Goal: Task Accomplishment & Management: Complete application form

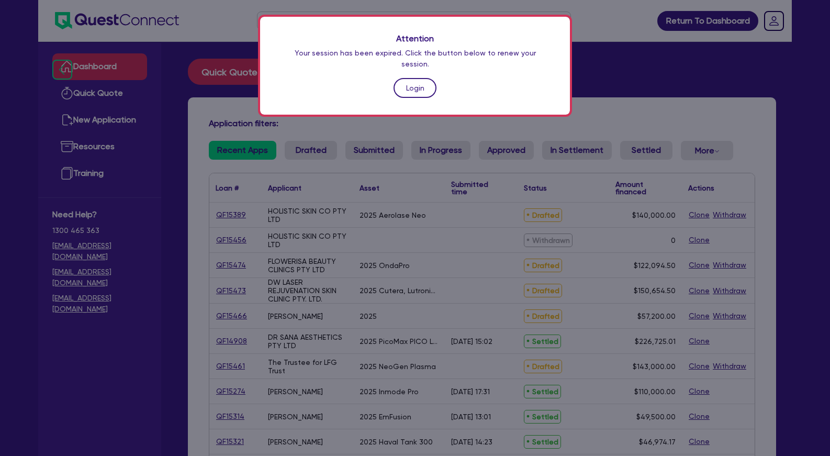
click at [415, 78] on link "Login" at bounding box center [414, 88] width 43 height 20
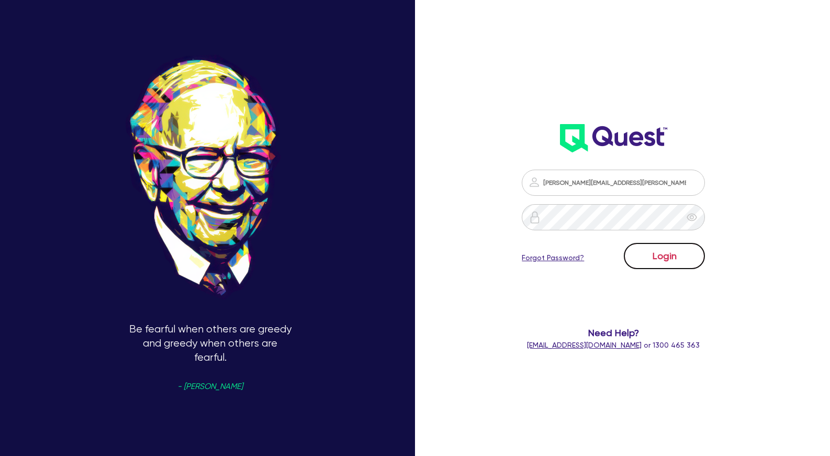
click at [658, 250] on button "Login" at bounding box center [664, 256] width 81 height 26
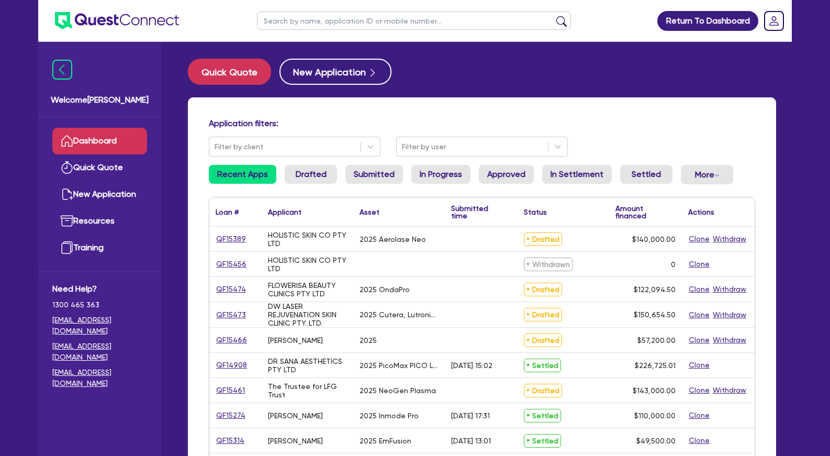
click at [350, 22] on input "text" at bounding box center [414, 21] width 314 height 18
type input "myskin"
click at [553, 16] on button "submit" at bounding box center [561, 23] width 17 height 15
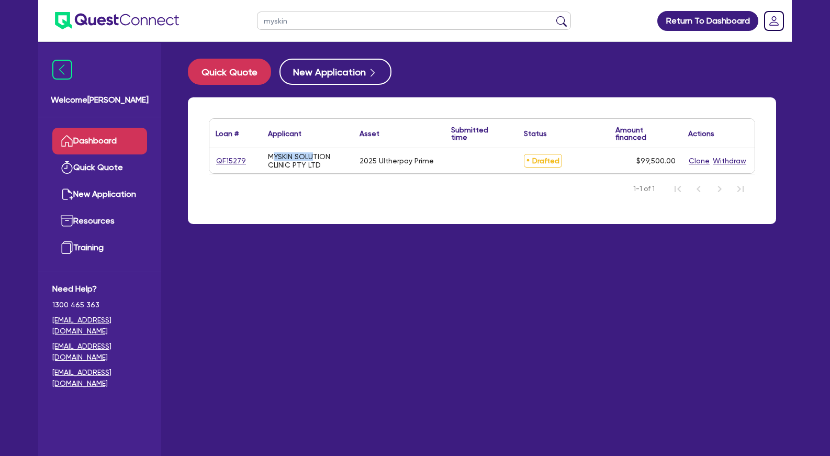
drag, startPoint x: 304, startPoint y: 159, endPoint x: 277, endPoint y: 160, distance: 27.2
click at [273, 159] on div "MYSKIN SOLUTION CLINIC PTY LTD" at bounding box center [307, 160] width 79 height 17
drag, startPoint x: 302, startPoint y: 163, endPoint x: 309, endPoint y: 163, distance: 7.3
click at [302, 163] on div "MYSKIN SOLUTION CLINIC PTY LTD" at bounding box center [307, 160] width 79 height 17
drag, startPoint x: 322, startPoint y: 163, endPoint x: 267, endPoint y: 160, distance: 55.5
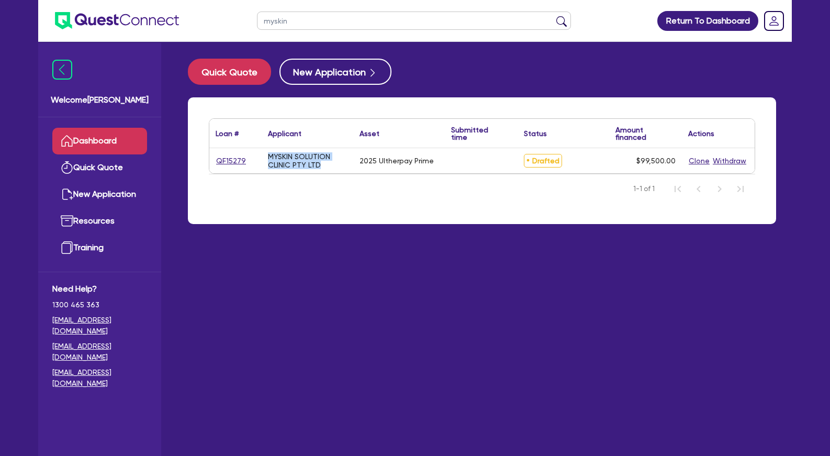
click at [267, 160] on div "MYSKIN SOLUTION CLINIC PTY LTD" at bounding box center [308, 160] width 92 height 25
copy div "MYSKIN SOLUTION CLINIC PTY LTD"
click at [229, 159] on link "QF15279" at bounding box center [231, 161] width 31 height 12
select select "Other"
select select "TERTIARY_ASSETS"
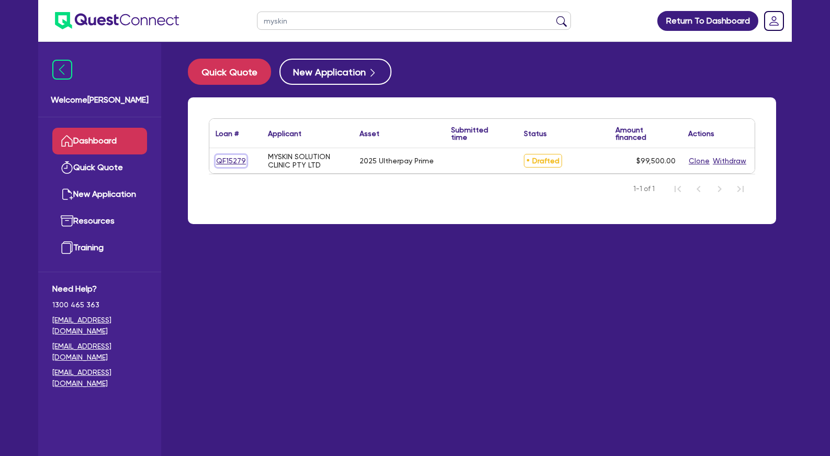
select select "BEAUTY_EQUIPMENT"
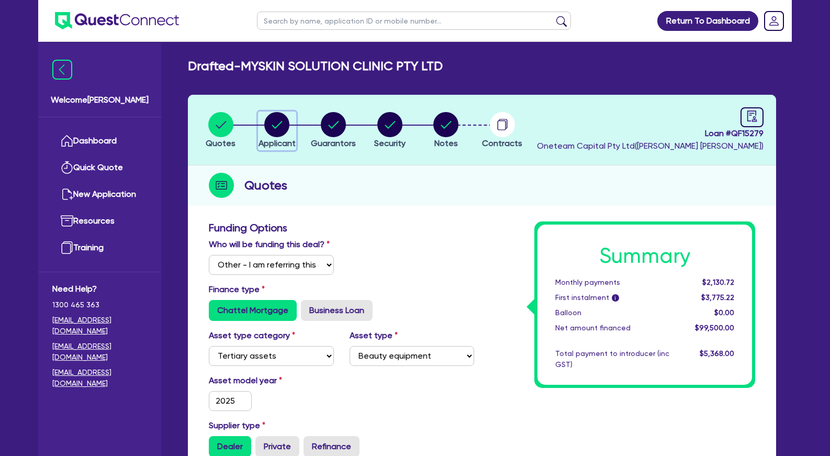
click at [269, 120] on circle "button" at bounding box center [276, 124] width 25 height 25
select select "COMPANY"
select select "HEALTH_BEAUTY"
select select "HAIR_BEAUTY_SALONS"
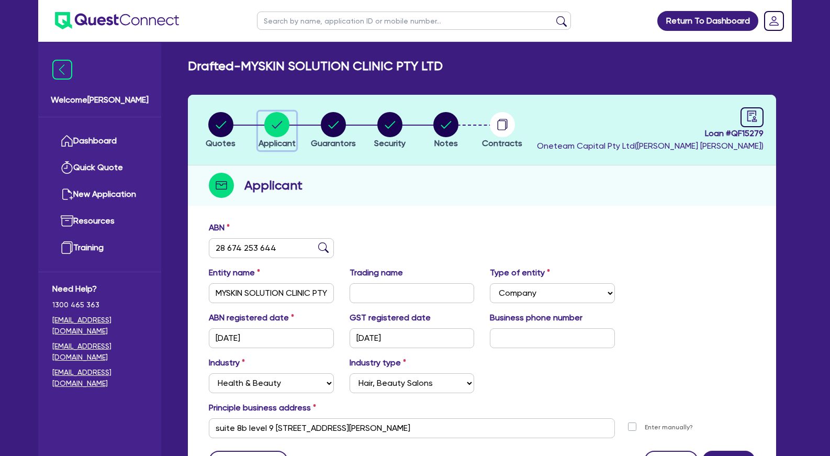
scroll to position [99, 0]
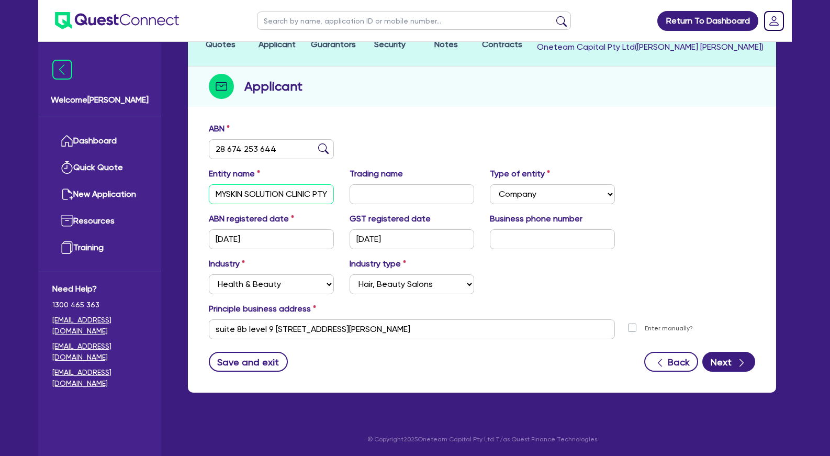
drag, startPoint x: 316, startPoint y: 196, endPoint x: 204, endPoint y: 190, distance: 112.1
click at [209, 190] on input "MYSKIN SOLUTION CLINIC PTY LTD" at bounding box center [271, 194] width 125 height 20
click at [439, 138] on div "ABN 28 674 253 644" at bounding box center [482, 144] width 562 height 45
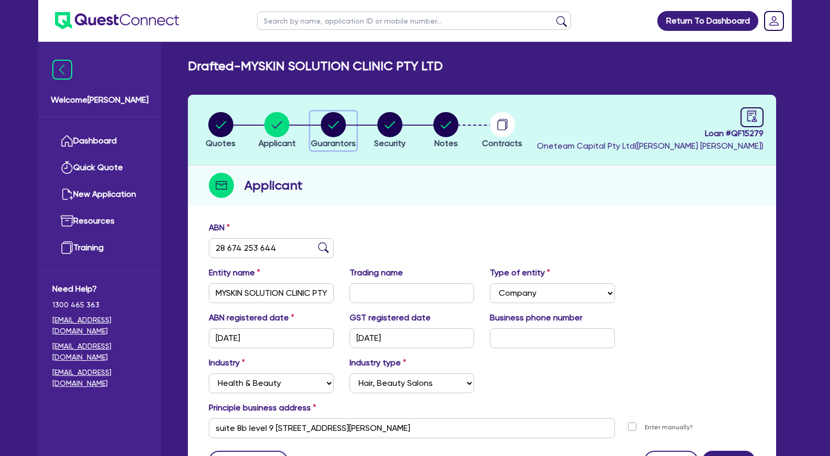
click at [325, 125] on circle "button" at bounding box center [333, 124] width 25 height 25
select select "MRS"
select select "[GEOGRAPHIC_DATA]"
select select "DE_FACTO"
select select "PROPERTY"
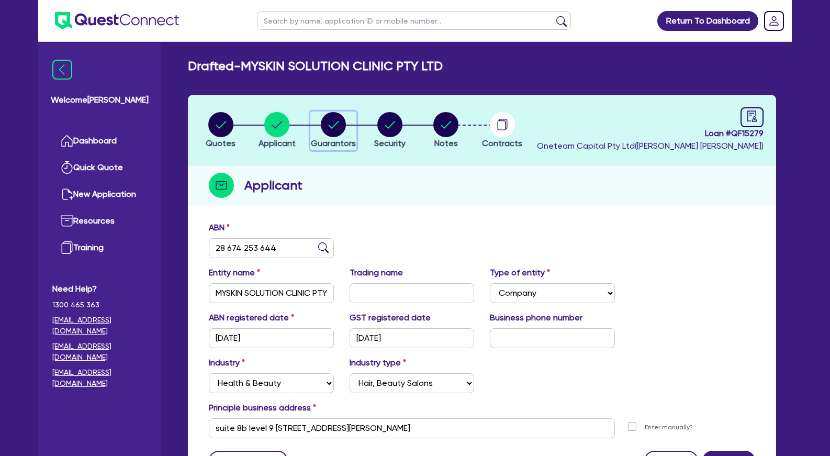
select select "CASH"
select select "VEHICLE"
select select "OTHER"
select select "MORTGAGE"
select select "VEHICLE_LOAN"
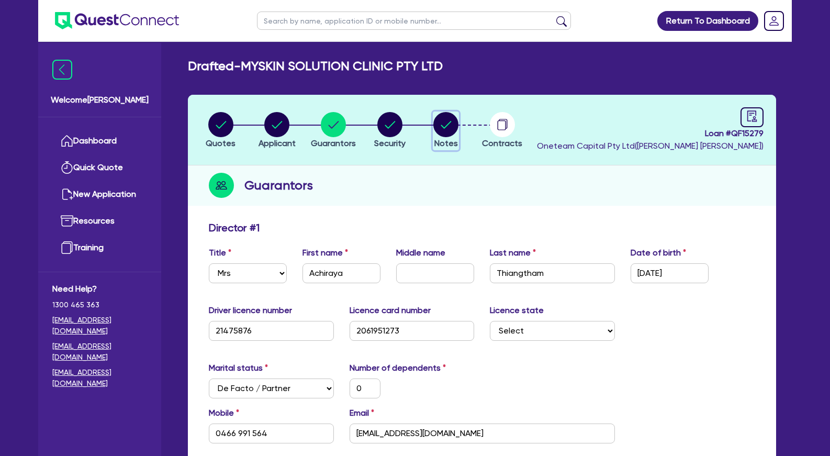
click at [444, 123] on circle "button" at bounding box center [445, 124] width 25 height 25
